Goal: Transaction & Acquisition: Purchase product/service

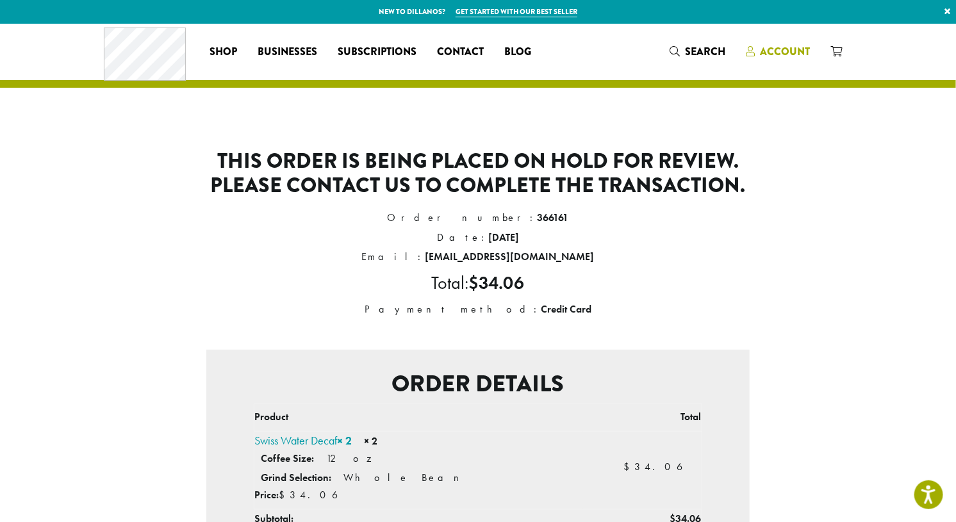
click at [777, 52] on span "Account" at bounding box center [785, 51] width 50 height 15
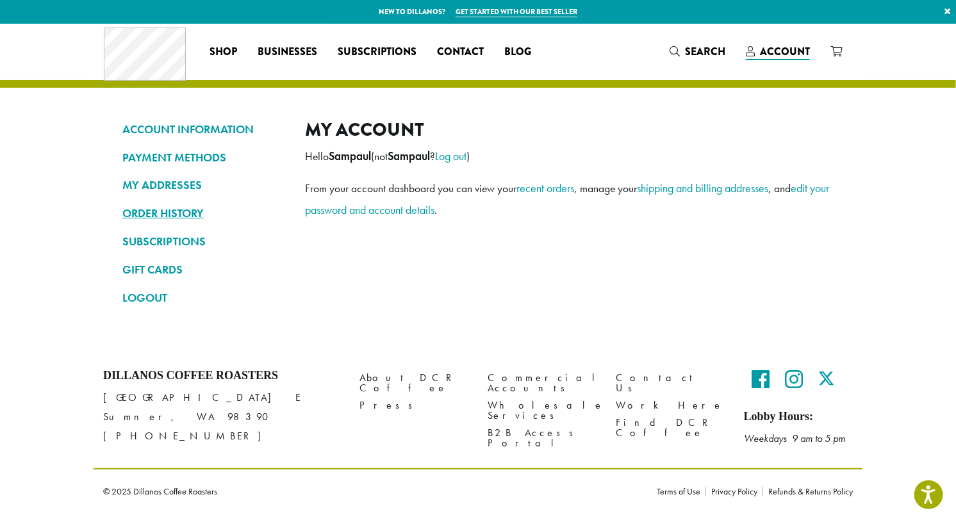
click at [173, 216] on link "ORDER HISTORY" at bounding box center [203, 213] width 163 height 22
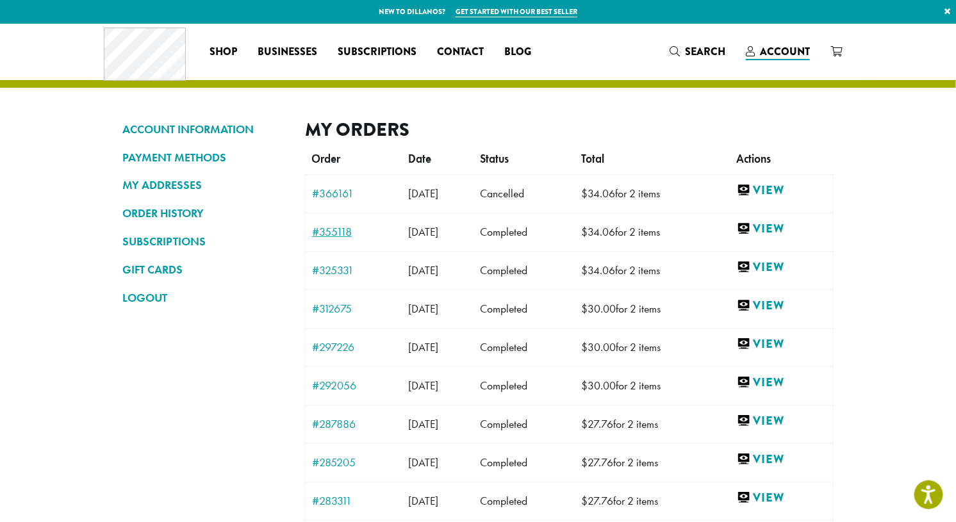
click at [334, 232] on link "#355118" at bounding box center [353, 232] width 83 height 12
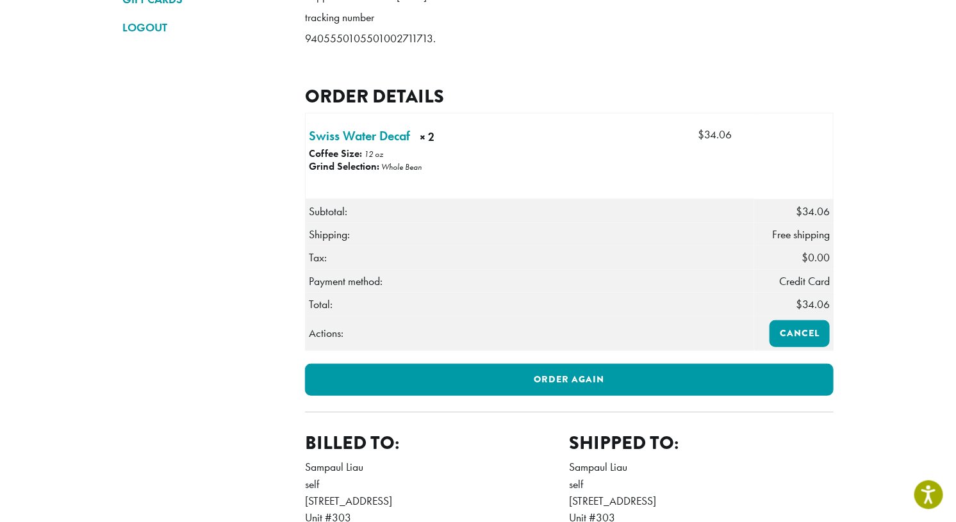
scroll to position [518, 0]
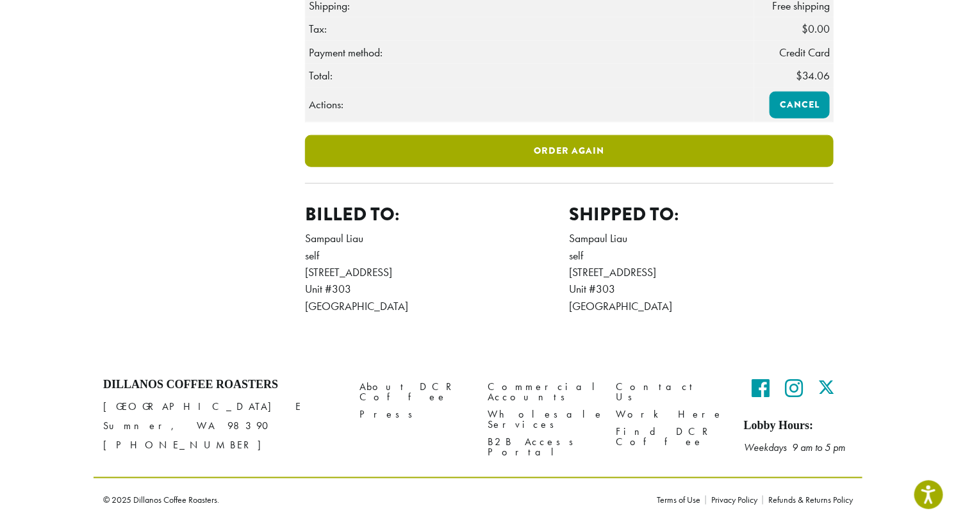
click at [524, 151] on link "Order again" at bounding box center [569, 151] width 529 height 32
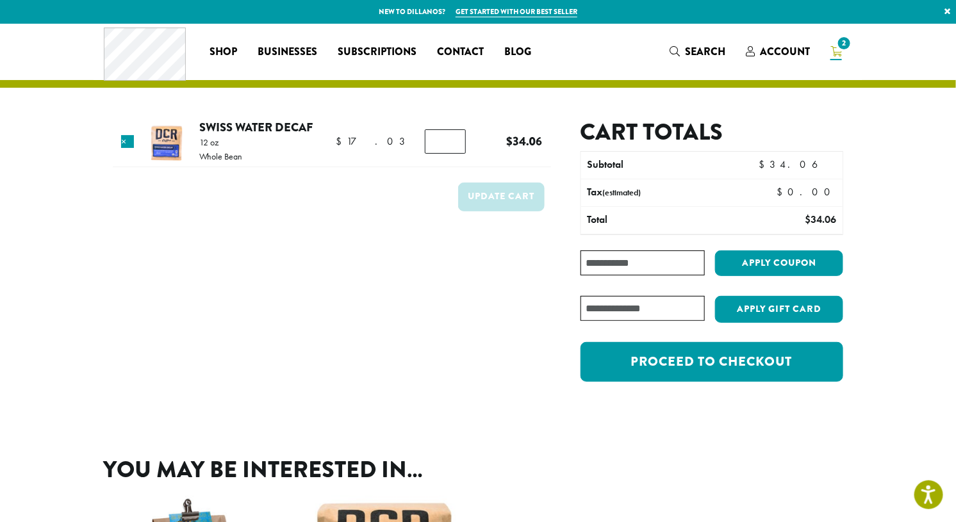
click at [431, 280] on form "Product Price Quantity Subtotal × Swiss Water Decaf 12 oz Whole Bean $ 17.03 $ …" at bounding box center [332, 257] width 438 height 277
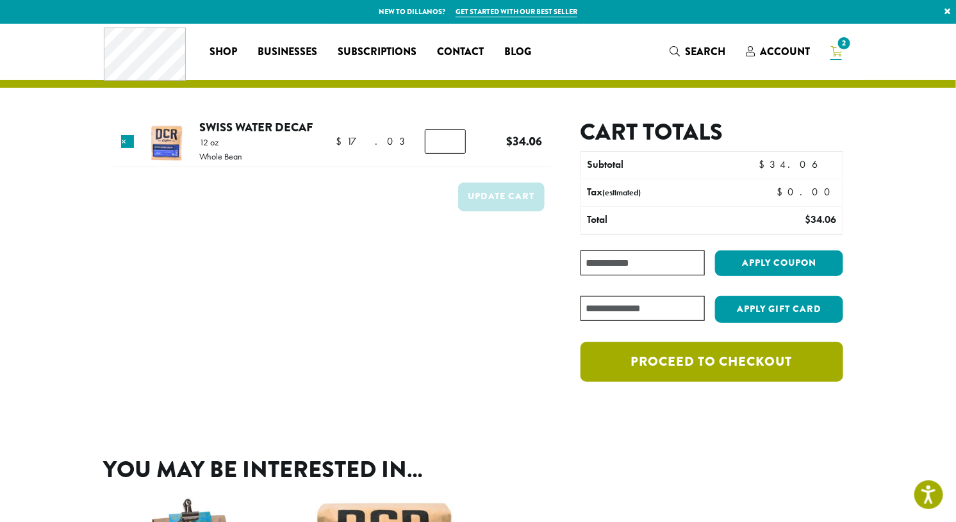
click at [672, 362] on link "Proceed to checkout" at bounding box center [712, 362] width 263 height 40
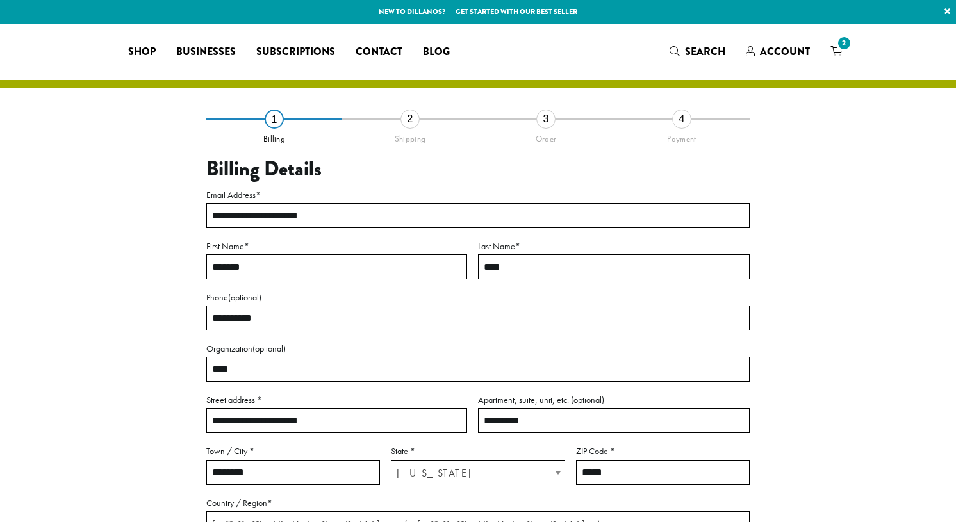
select select "**"
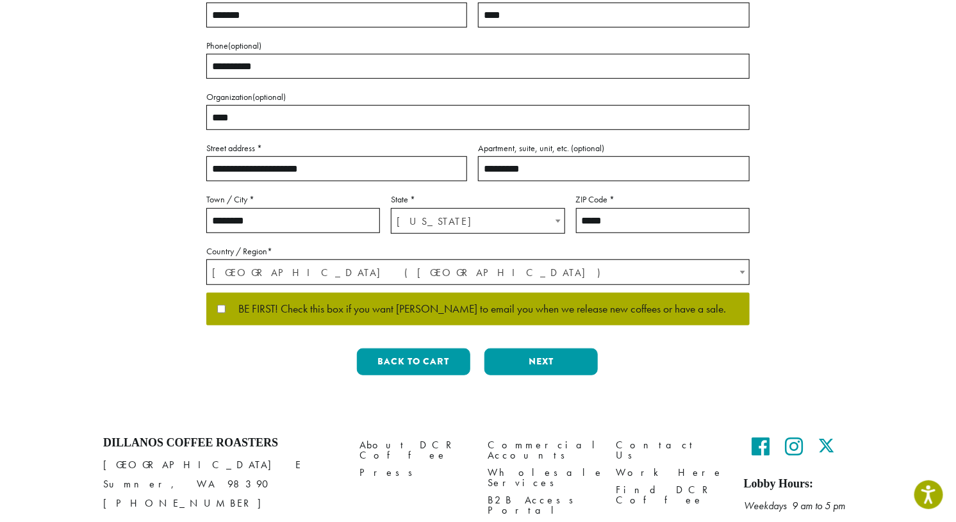
scroll to position [258, 0]
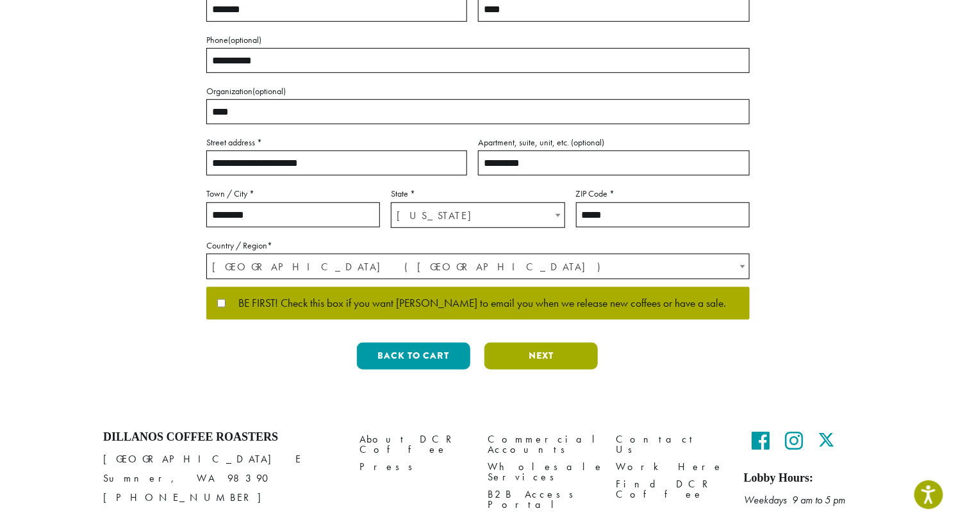
click at [545, 358] on button "Next" at bounding box center [540, 356] width 113 height 27
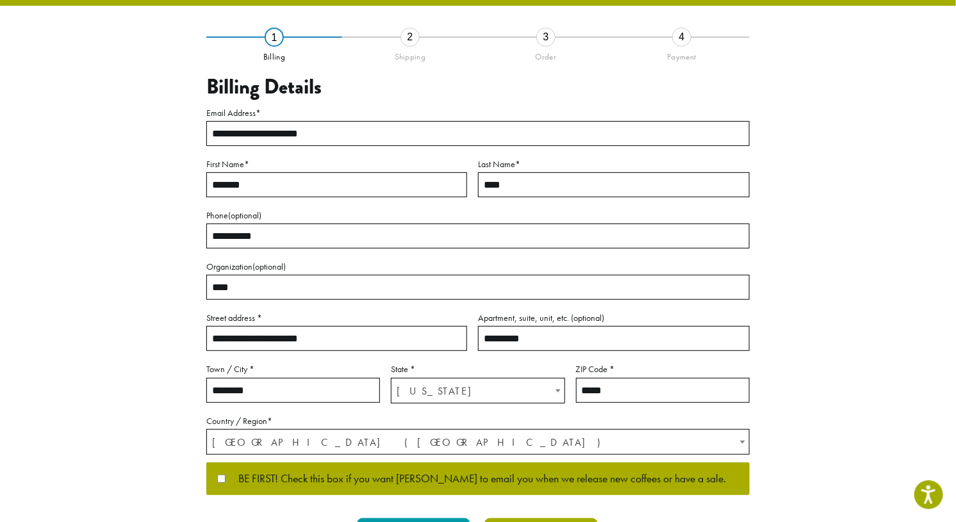
scroll to position [17, 0]
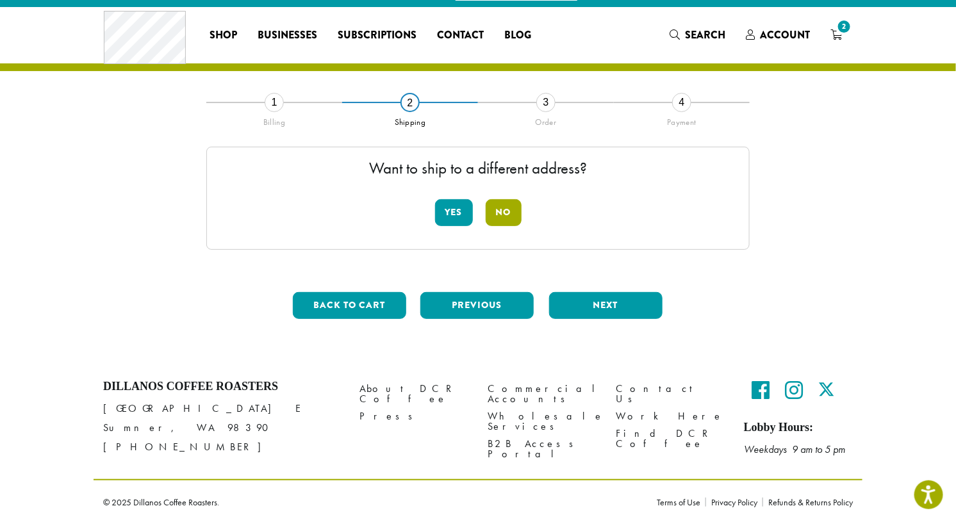
click at [502, 213] on button "No" at bounding box center [504, 212] width 36 height 27
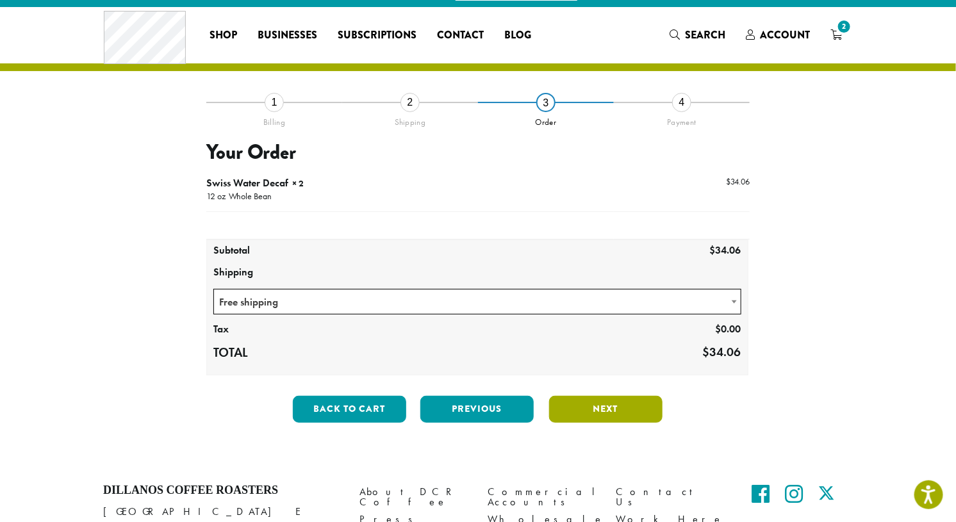
scroll to position [120, 0]
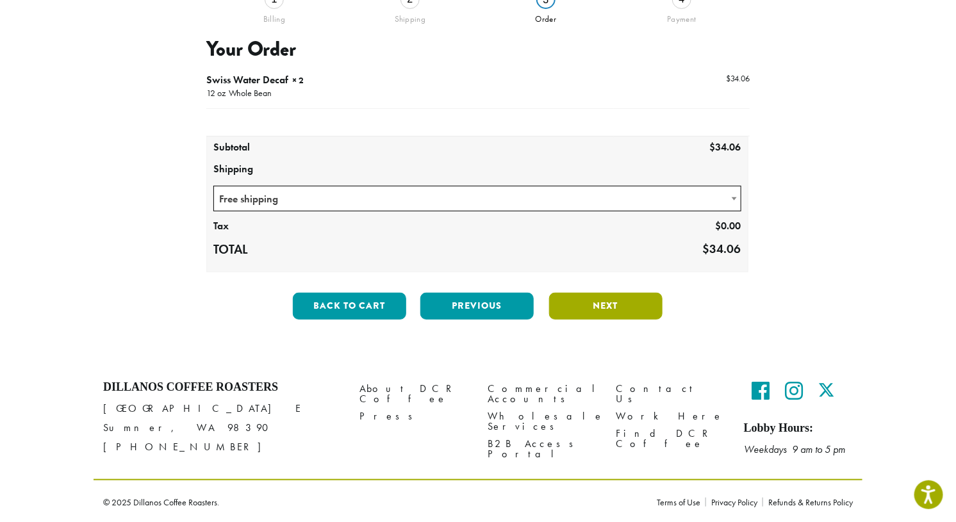
click at [601, 304] on button "Next" at bounding box center [605, 306] width 113 height 27
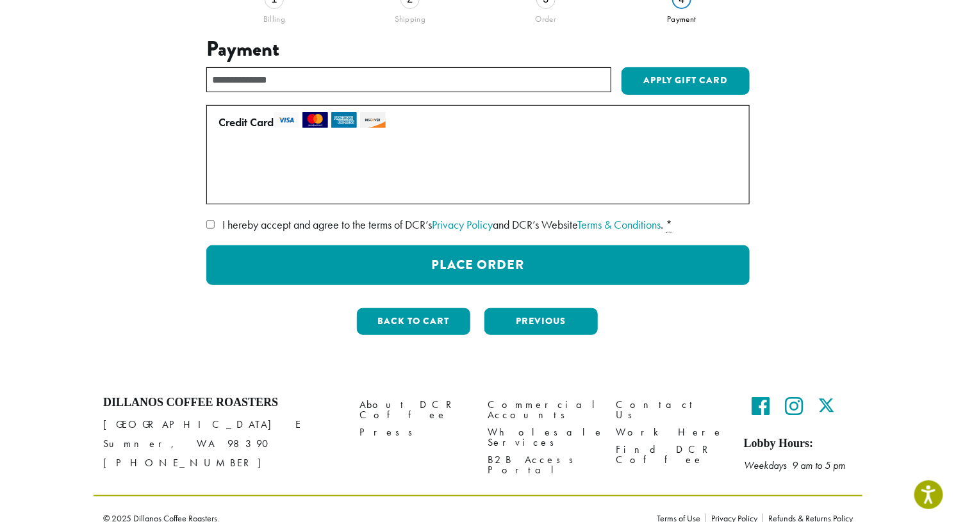
click at [223, 187] on label "Use a new card" at bounding box center [476, 186] width 514 height 21
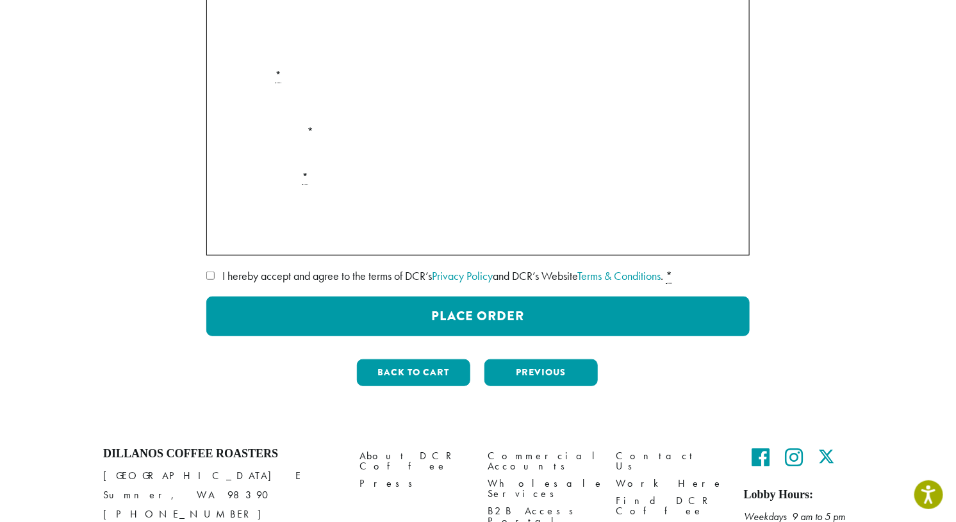
scroll to position [256, 0]
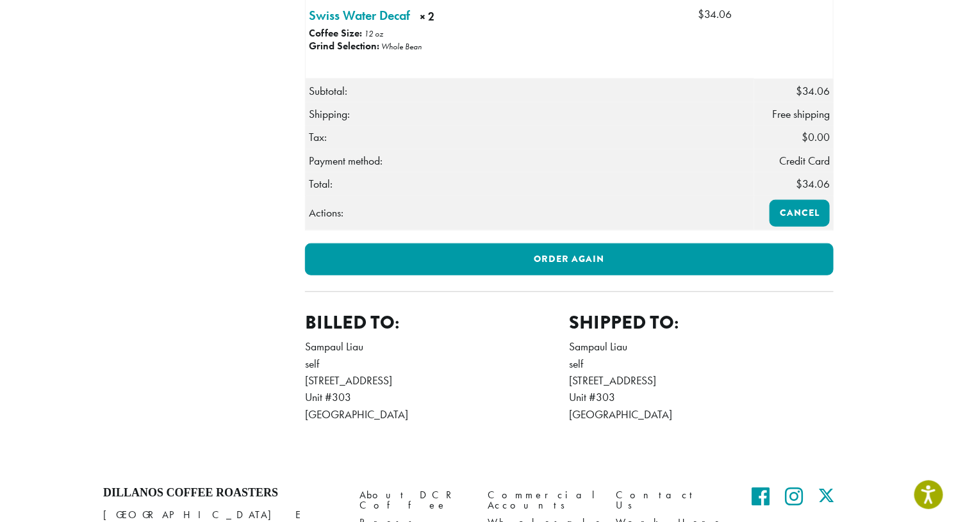
scroll to position [418, 0]
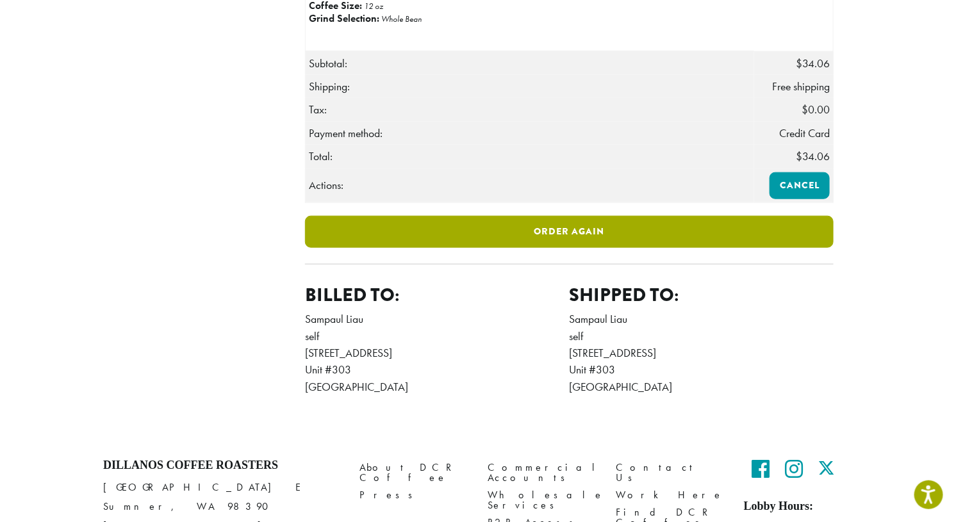
click at [456, 246] on link "Order again" at bounding box center [569, 232] width 529 height 32
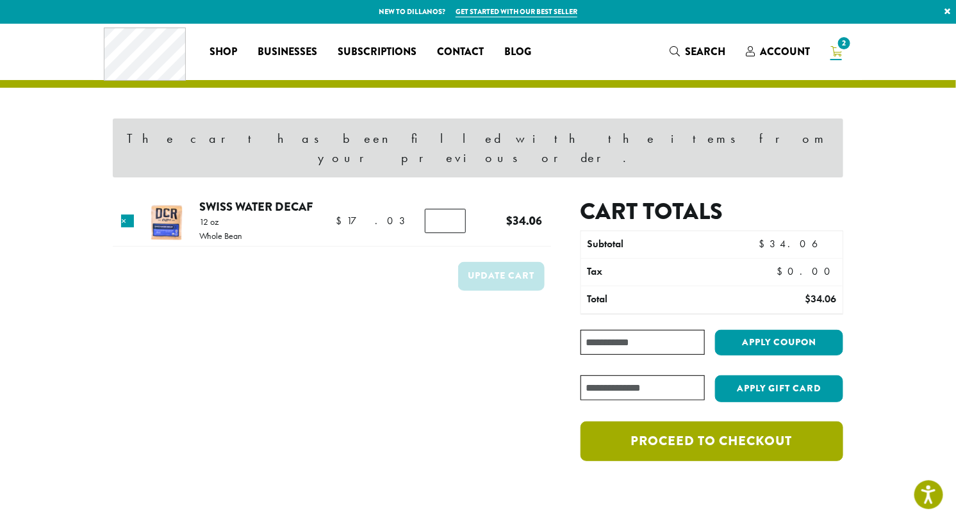
click at [657, 422] on link "Proceed to checkout" at bounding box center [712, 442] width 263 height 40
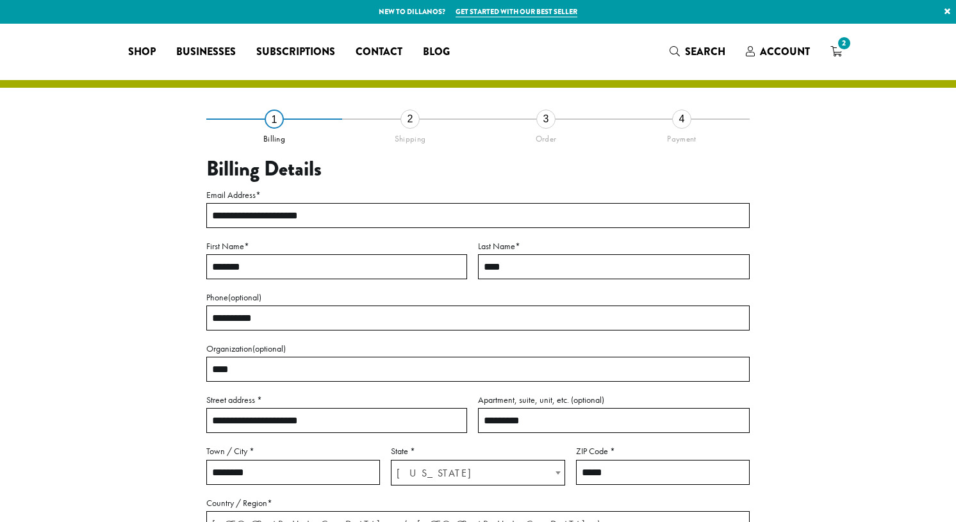
select select "**"
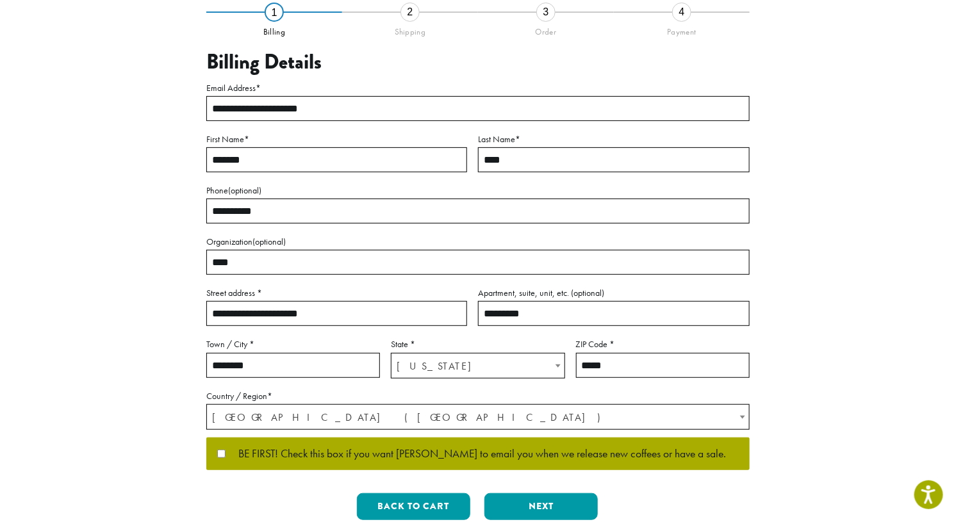
scroll to position [106, 0]
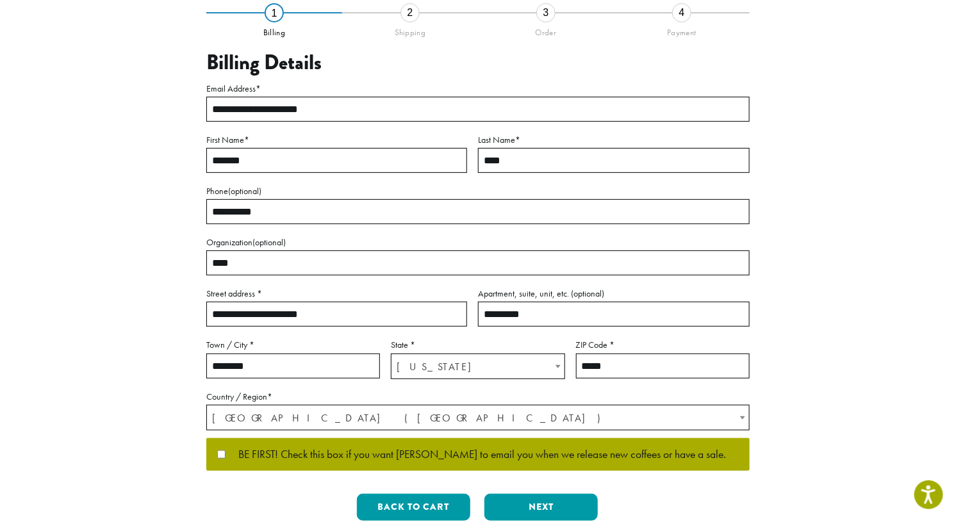
click at [324, 315] on input "**********" at bounding box center [336, 314] width 261 height 25
drag, startPoint x: 320, startPoint y: 315, endPoint x: 172, endPoint y: 303, distance: 148.5
click at [172, 303] on div "**********" at bounding box center [478, 272] width 730 height 520
type input "**********"
drag, startPoint x: 541, startPoint y: 319, endPoint x: 438, endPoint y: 319, distance: 103.2
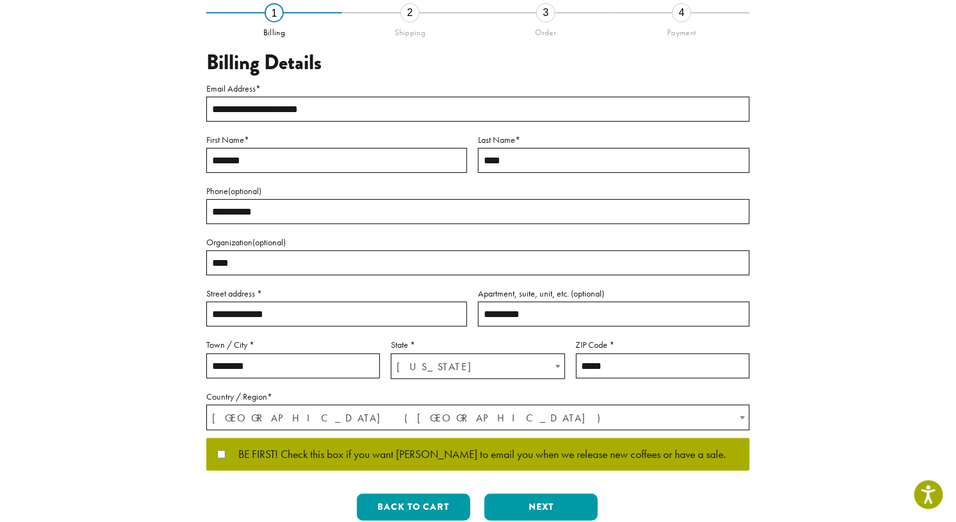
click at [438, 319] on div "**********" at bounding box center [477, 254] width 543 height 347
drag, startPoint x: 269, startPoint y: 367, endPoint x: 131, endPoint y: 357, distance: 138.8
click at [131, 357] on div "**********" at bounding box center [478, 272] width 730 height 520
type input "**********"
click at [610, 366] on input "*****" at bounding box center [663, 366] width 174 height 25
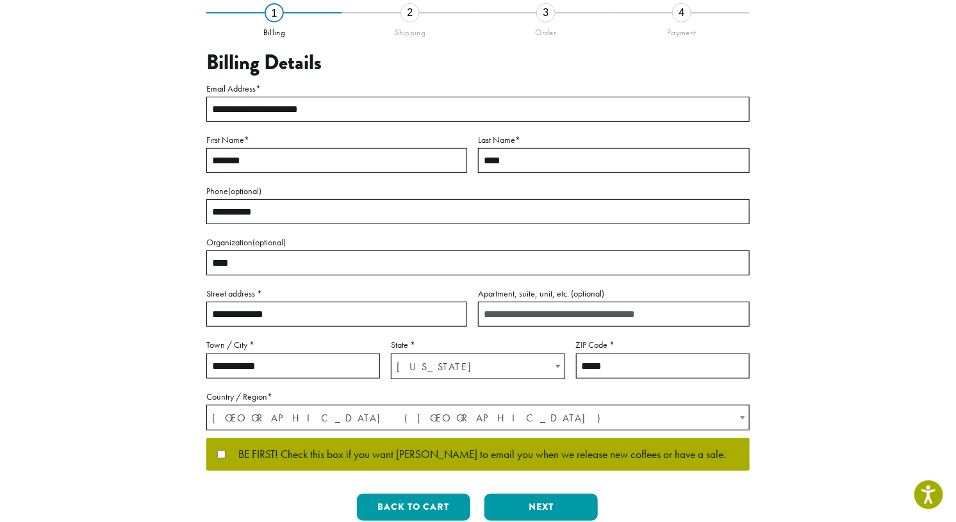
type input "*****"
click at [130, 350] on div "**********" at bounding box center [478, 272] width 730 height 520
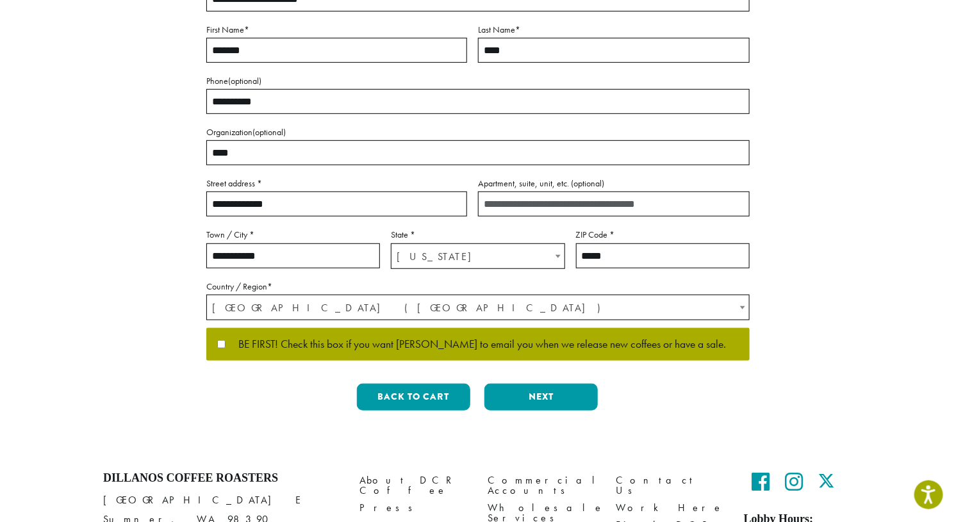
scroll to position [221, 0]
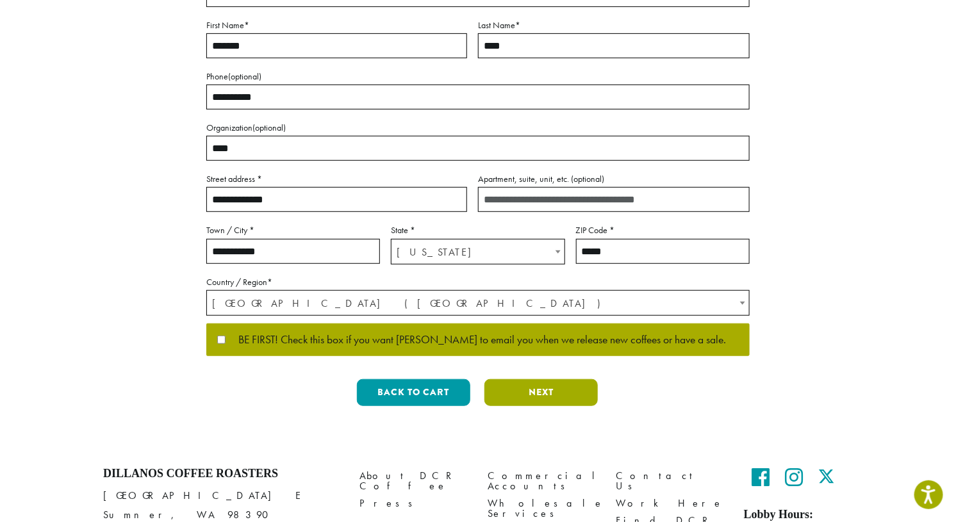
click at [538, 398] on button "Next" at bounding box center [540, 392] width 113 height 27
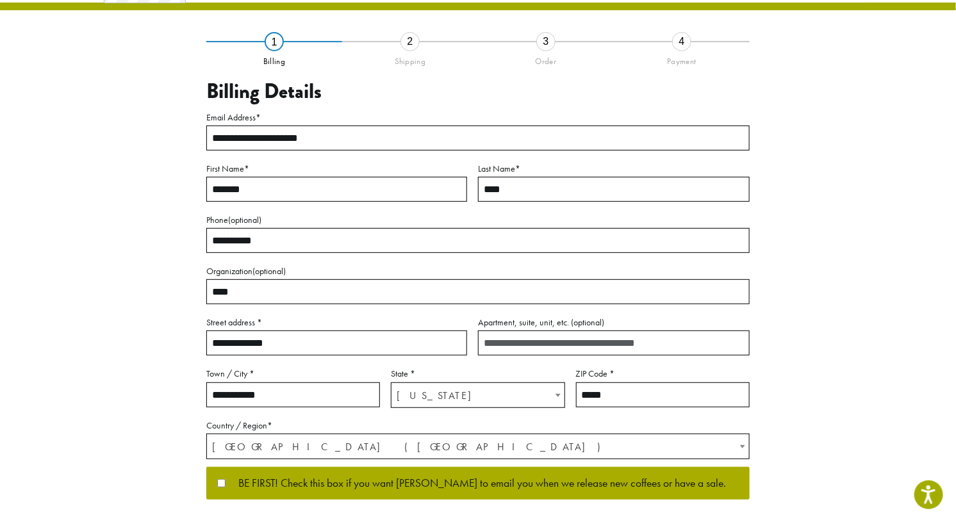
scroll to position [17, 0]
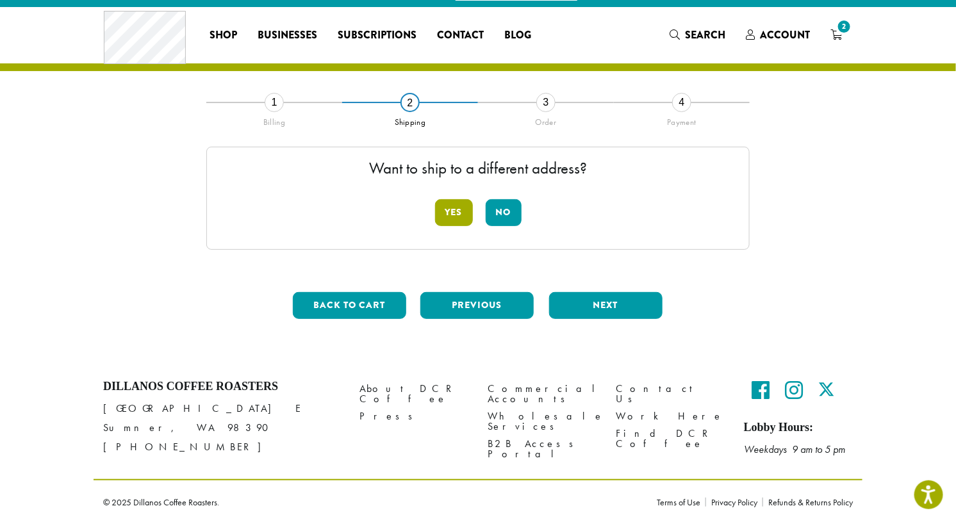
click at [456, 218] on button "Yes" at bounding box center [454, 212] width 38 height 27
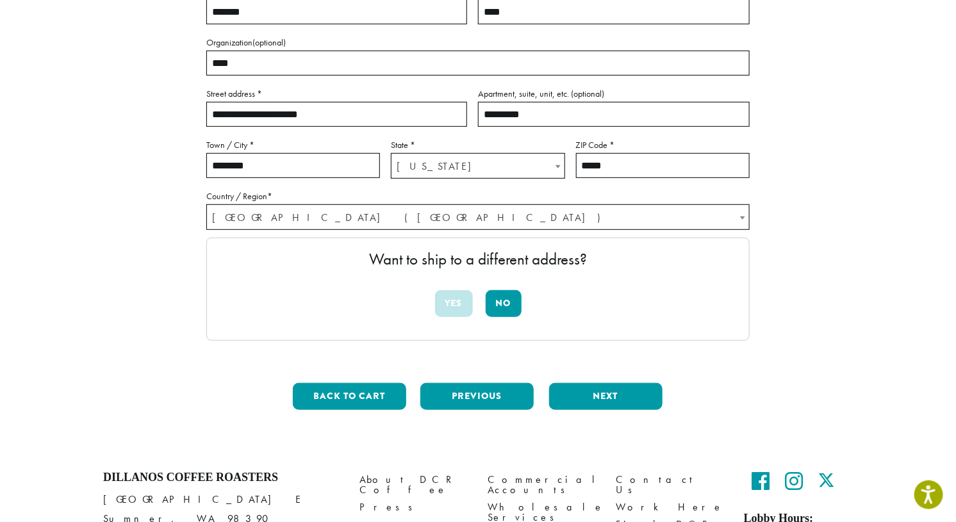
scroll to position [219, 0]
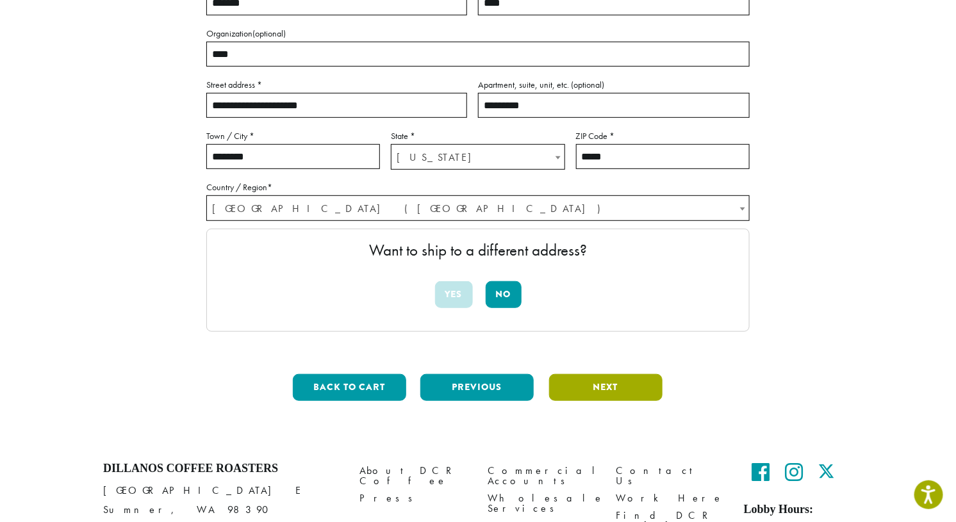
click at [580, 388] on button "Next" at bounding box center [605, 387] width 113 height 27
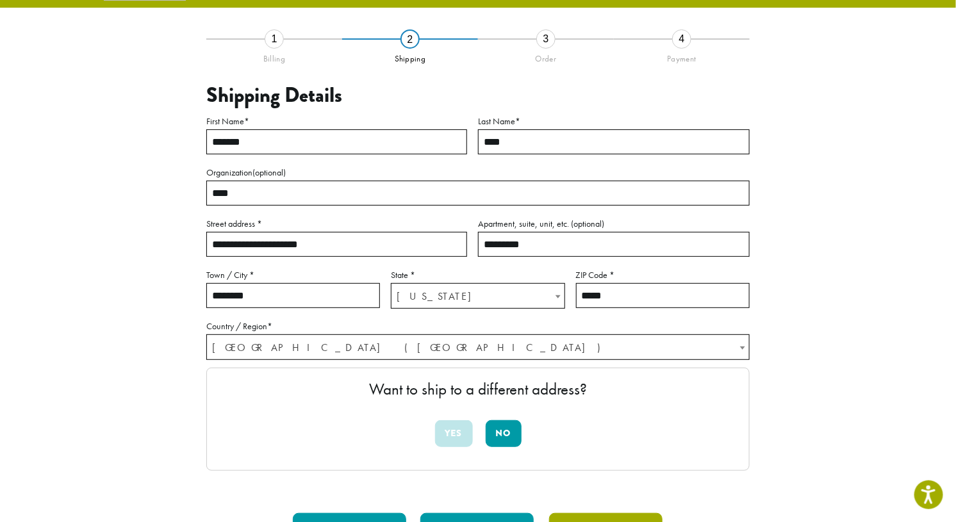
scroll to position [73, 0]
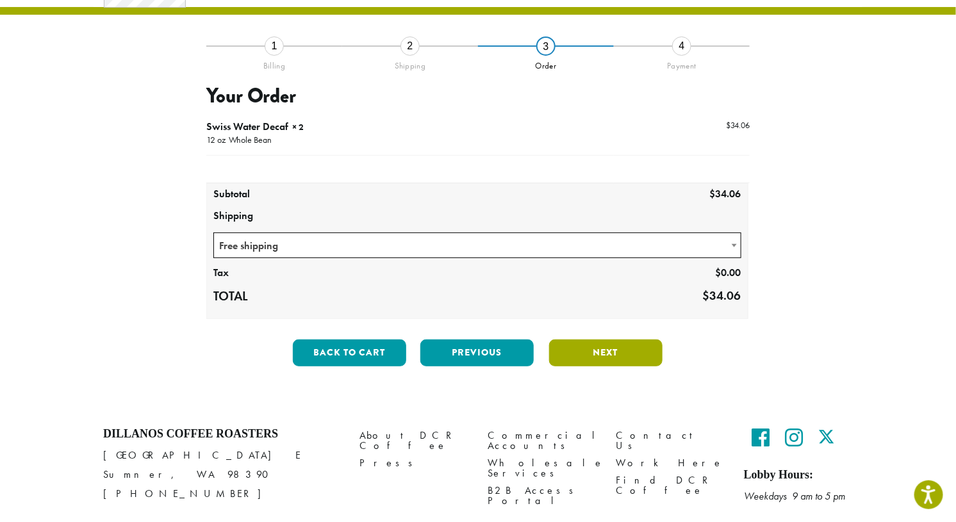
click at [604, 347] on button "Next" at bounding box center [605, 353] width 113 height 27
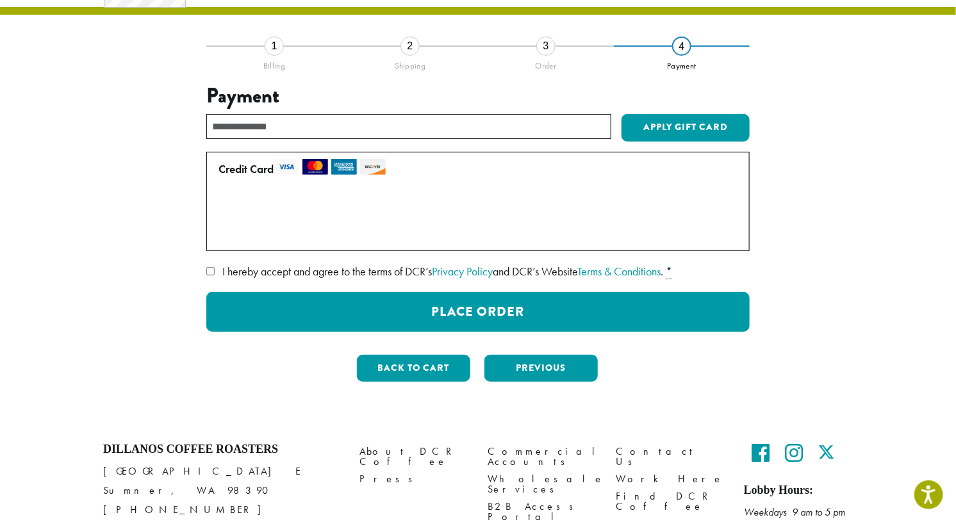
click at [222, 235] on label "Use a new card" at bounding box center [476, 233] width 514 height 21
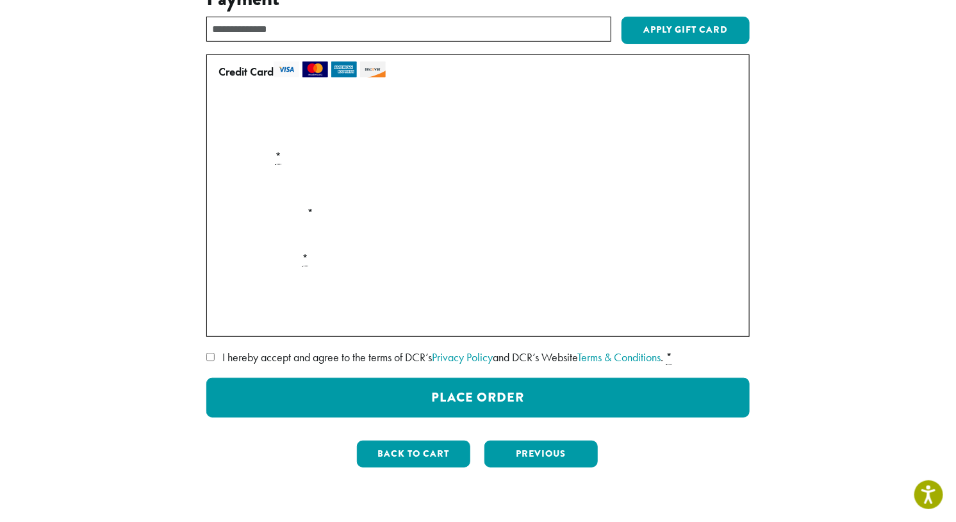
scroll to position [173, 0]
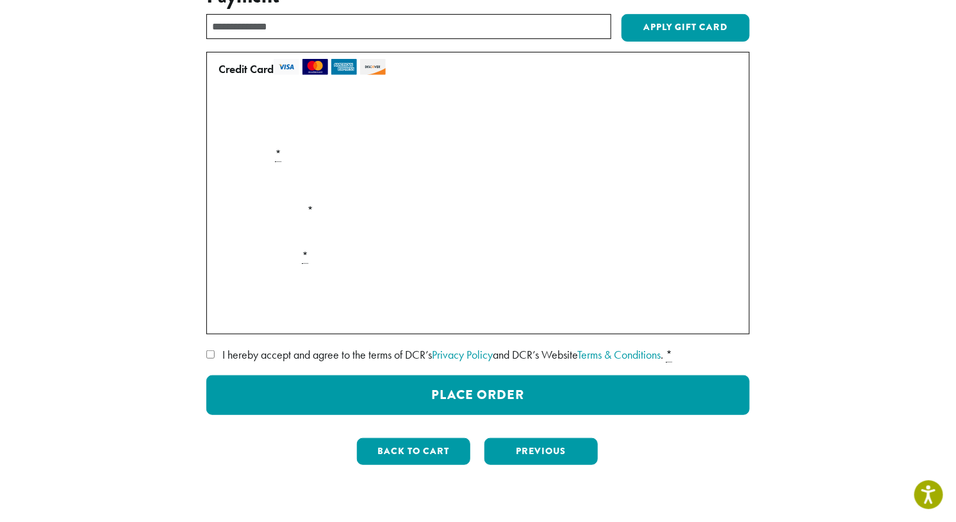
click at [722, 185] on div "Payment Info" at bounding box center [478, 183] width 530 height 36
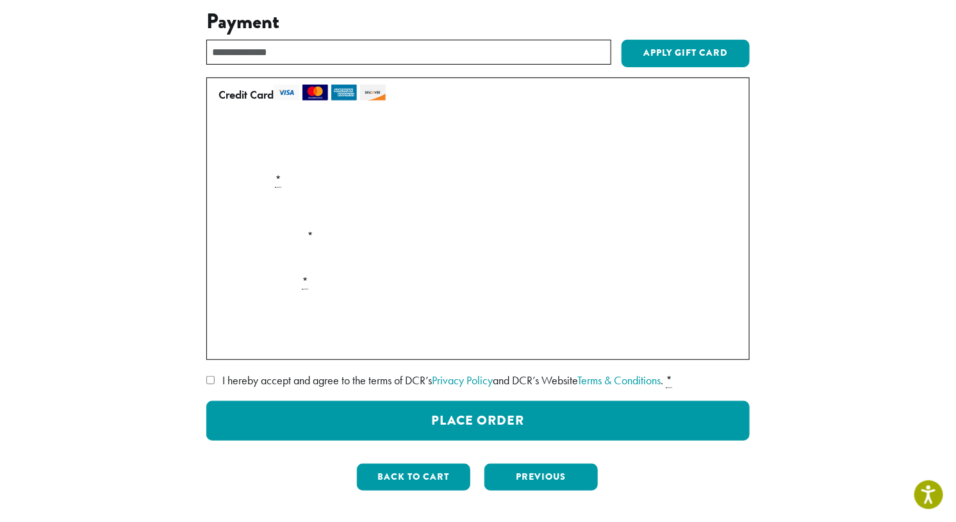
scroll to position [142, 0]
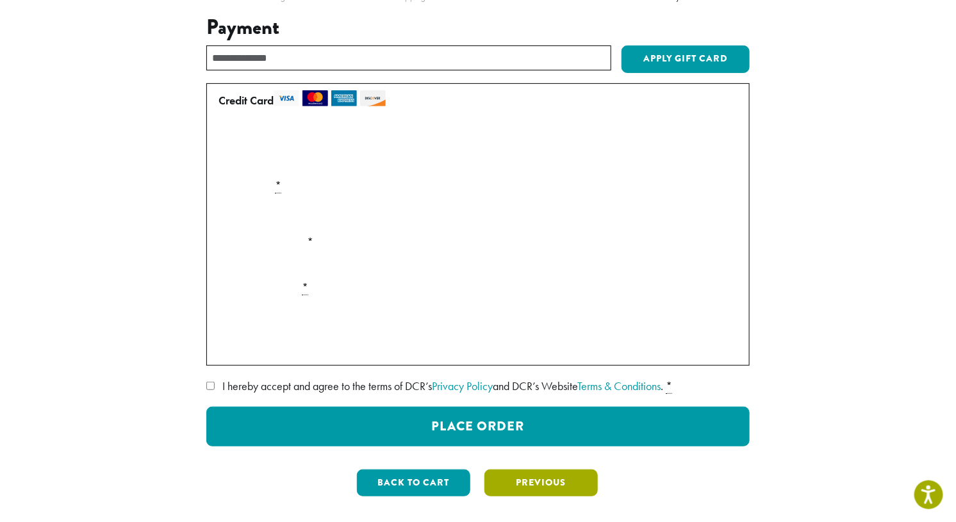
click at [526, 482] on button "Previous" at bounding box center [540, 483] width 113 height 27
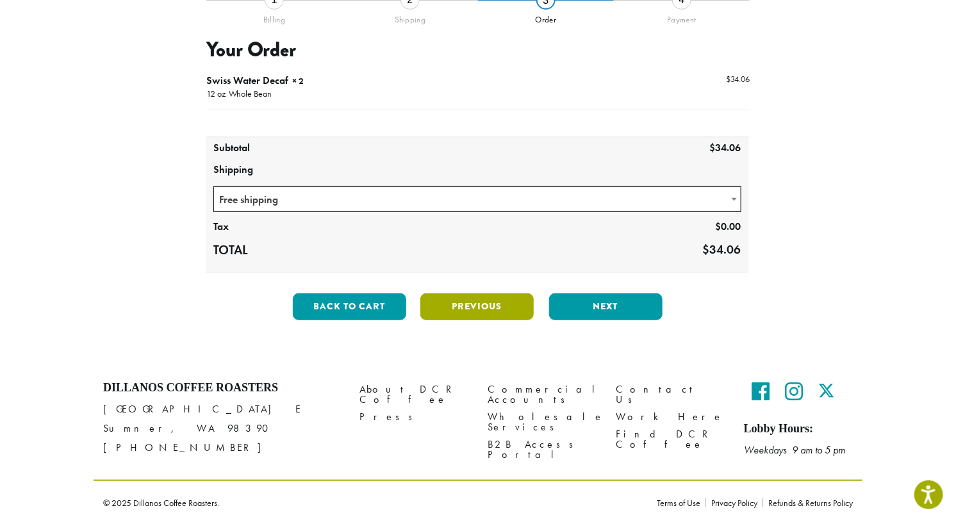
scroll to position [0, 0]
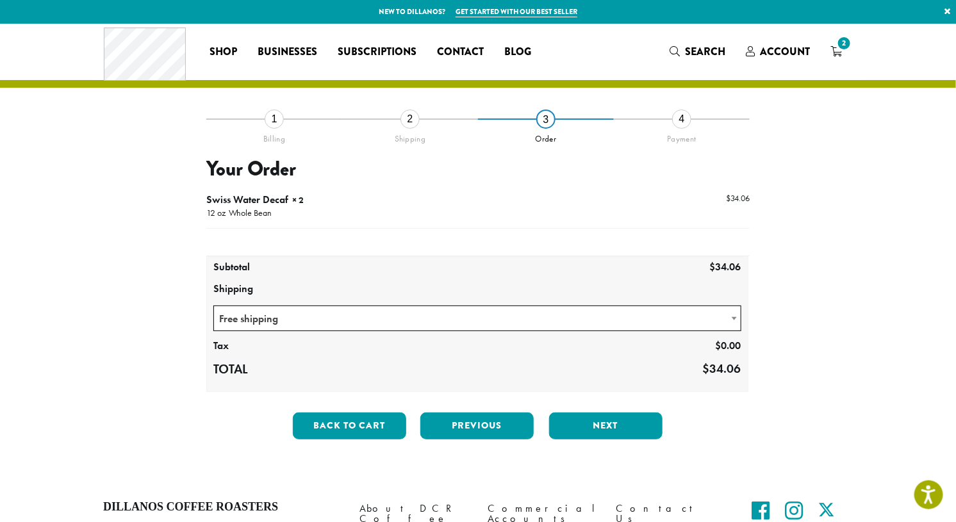
click at [273, 116] on div "1" at bounding box center [274, 119] width 19 height 19
click at [348, 422] on button "Back to cart" at bounding box center [349, 426] width 113 height 27
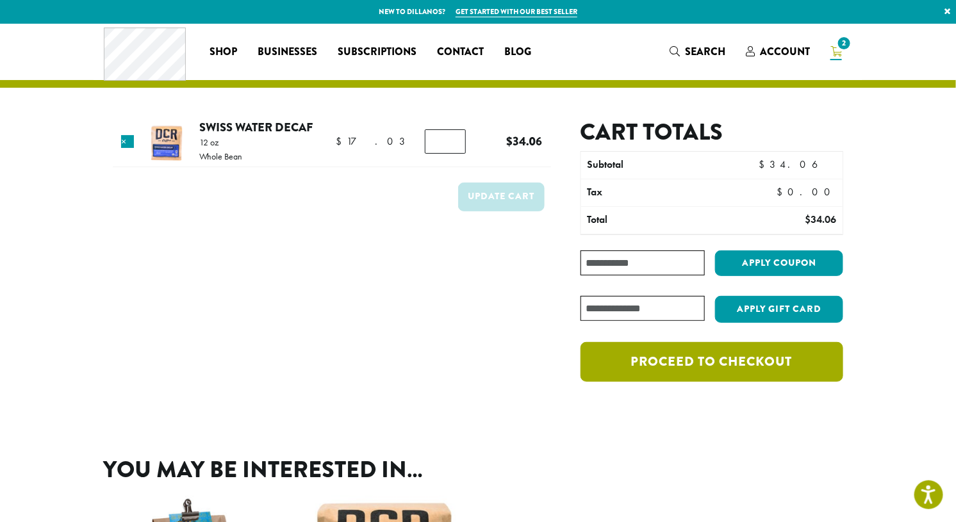
click at [673, 357] on link "Proceed to checkout" at bounding box center [712, 362] width 263 height 40
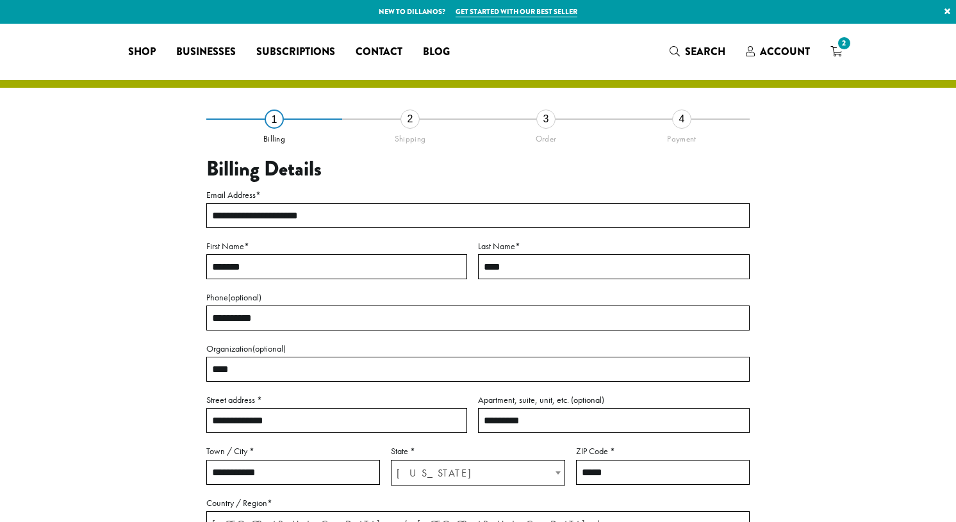
select select "**"
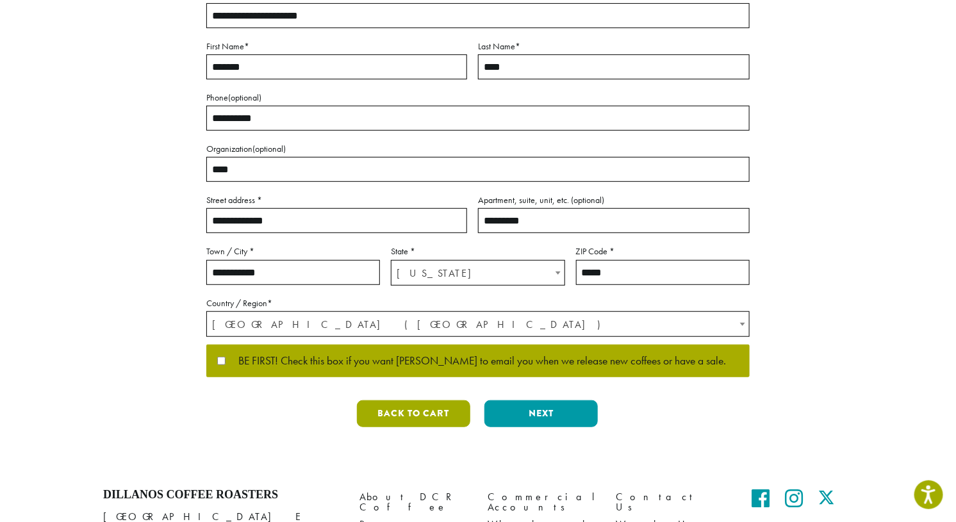
scroll to position [225, 0]
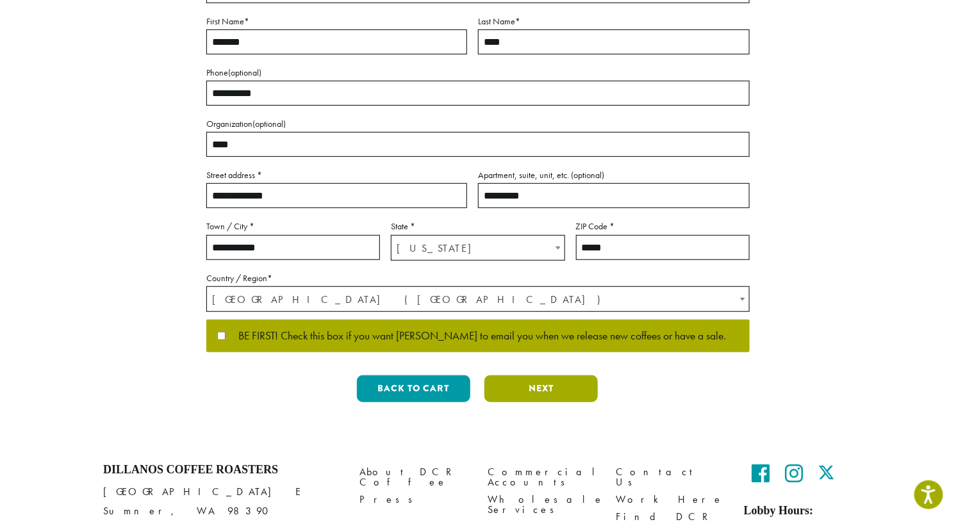
click at [525, 389] on button "Next" at bounding box center [540, 388] width 113 height 27
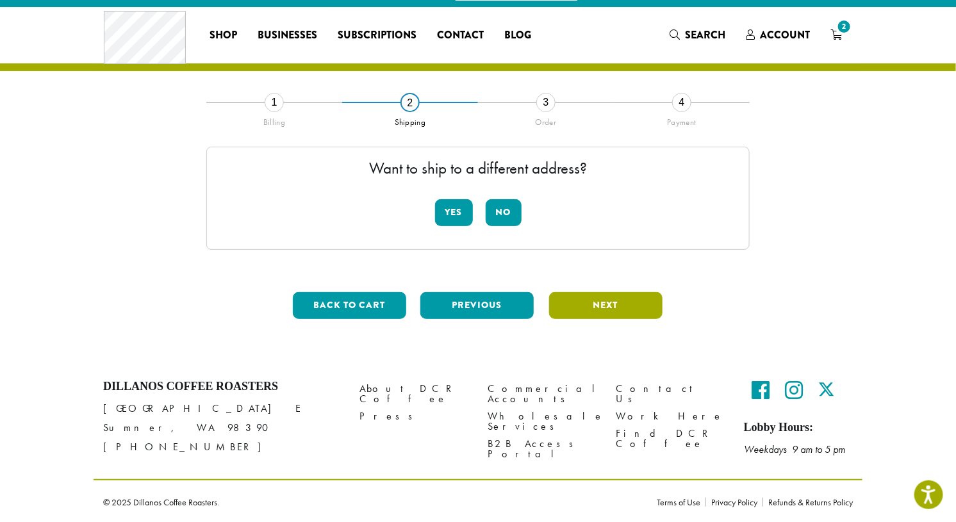
scroll to position [0, 0]
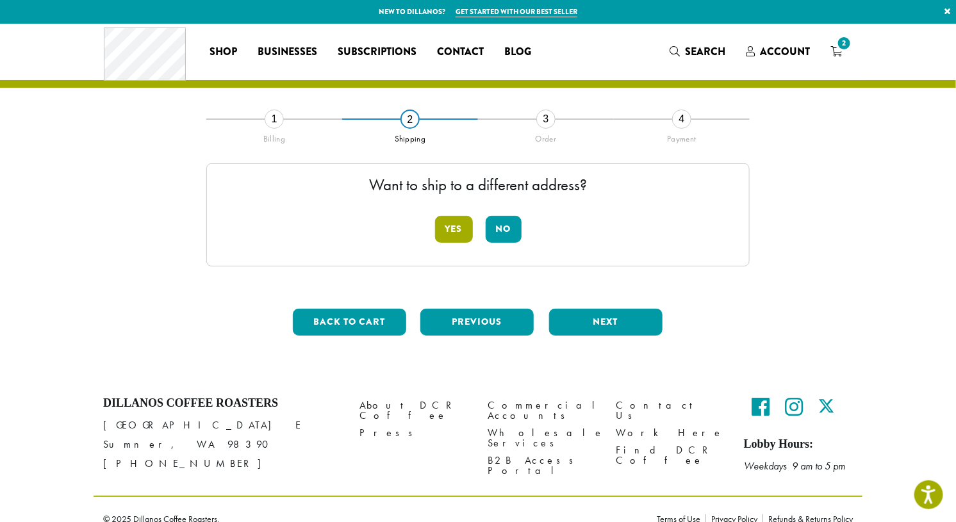
click at [447, 223] on button "Yes" at bounding box center [454, 229] width 38 height 27
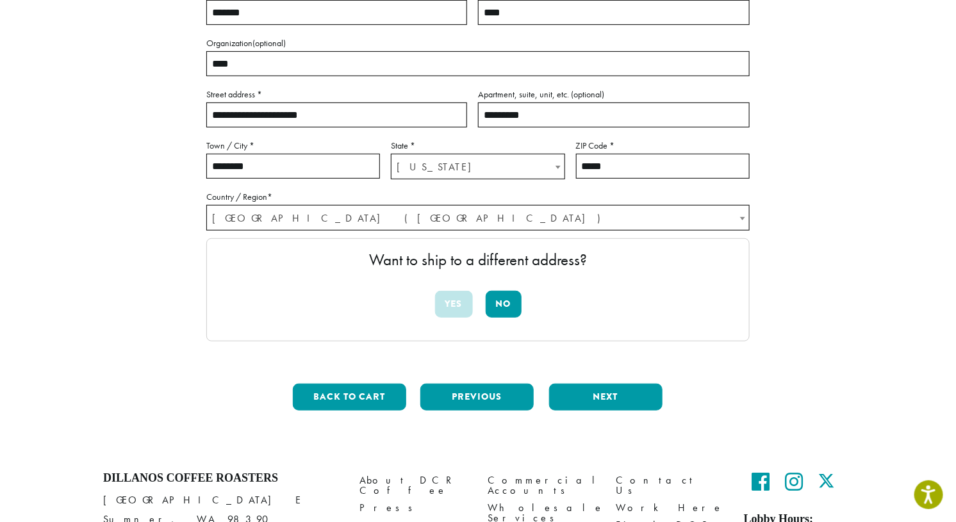
scroll to position [212, 0]
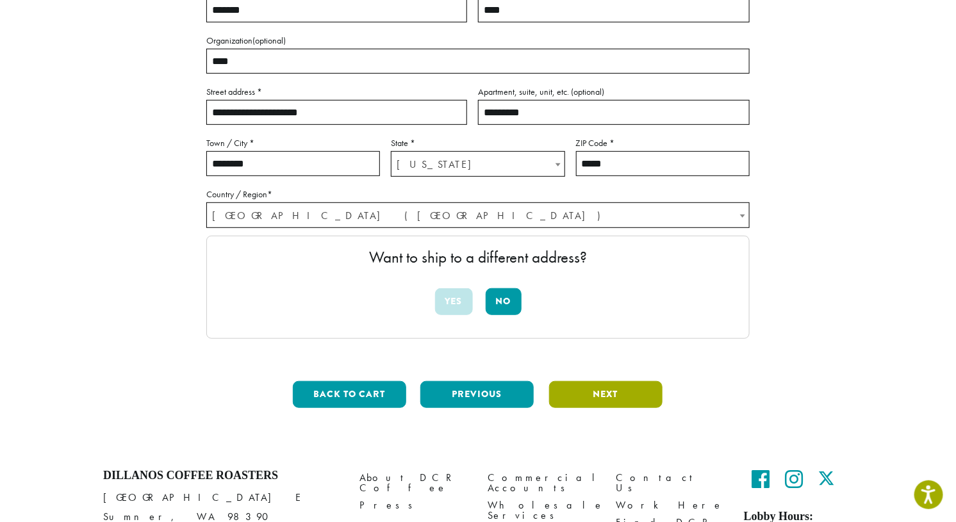
click at [612, 396] on button "Next" at bounding box center [605, 394] width 113 height 27
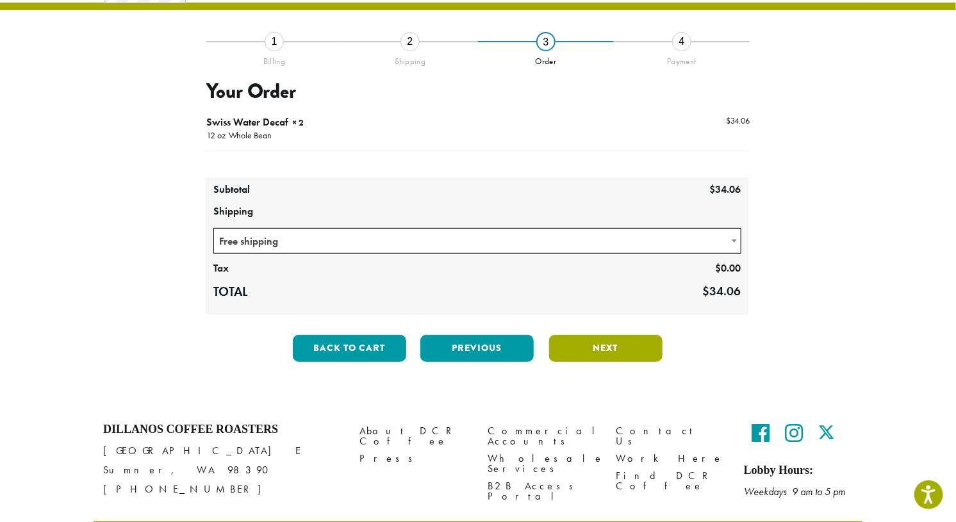
scroll to position [73, 0]
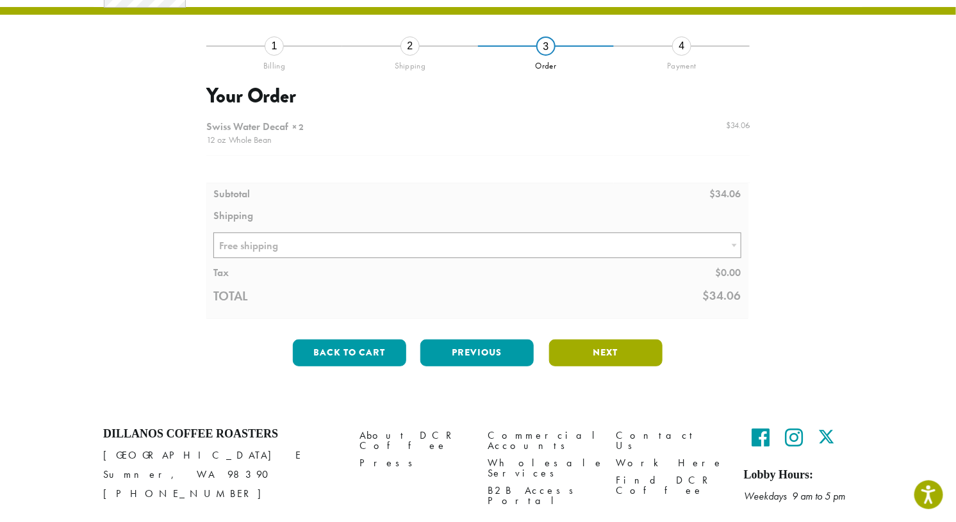
click at [584, 344] on button "Next" at bounding box center [605, 353] width 113 height 27
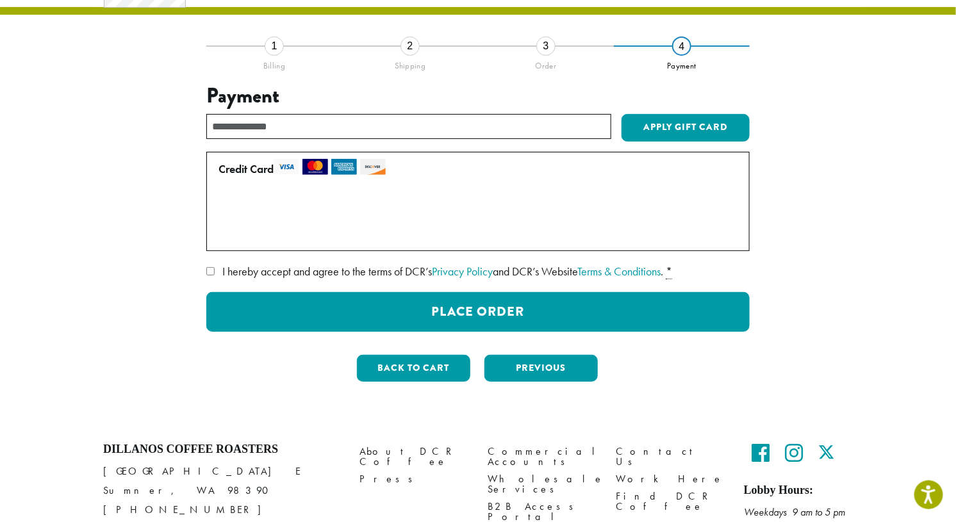
click at [235, 231] on label "Use a new card" at bounding box center [476, 233] width 514 height 21
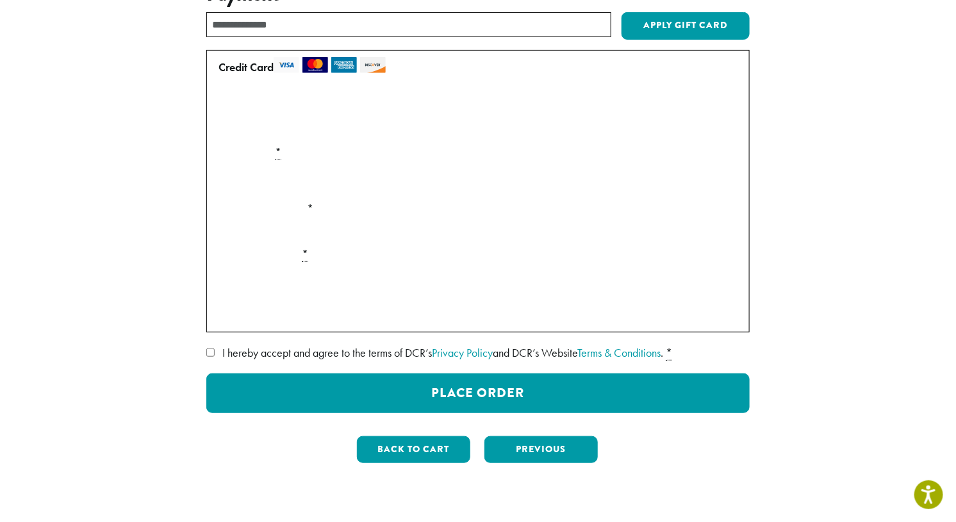
scroll to position [179, 0]
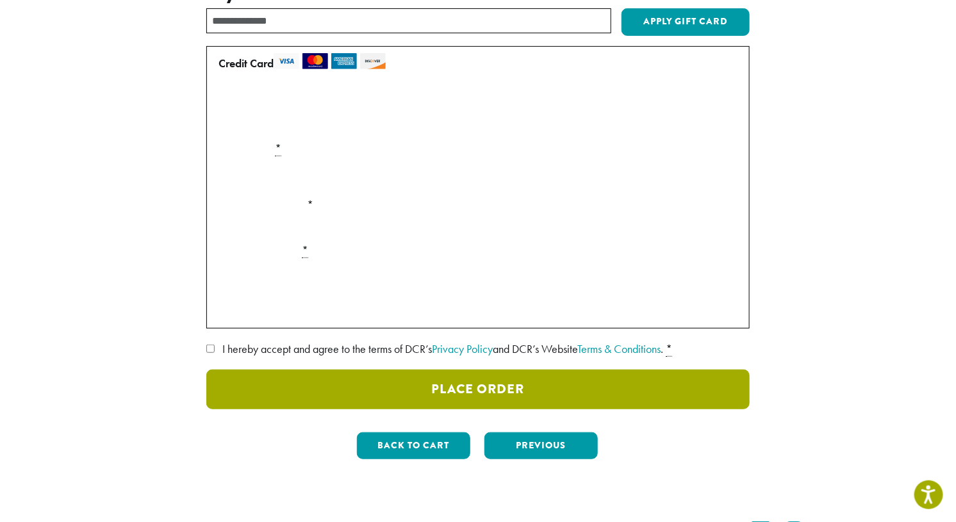
click at [390, 384] on button "Place Order" at bounding box center [477, 390] width 543 height 40
